Goal: Navigation & Orientation: Find specific page/section

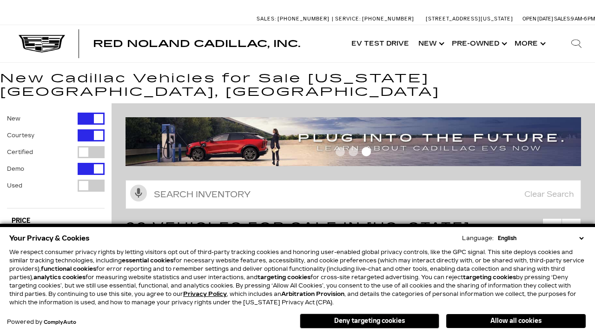
scroll to position [515, 0]
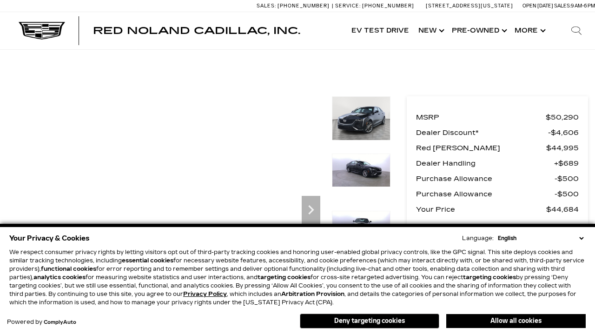
scroll to position [456, 0]
